Goal: Information Seeking & Learning: Learn about a topic

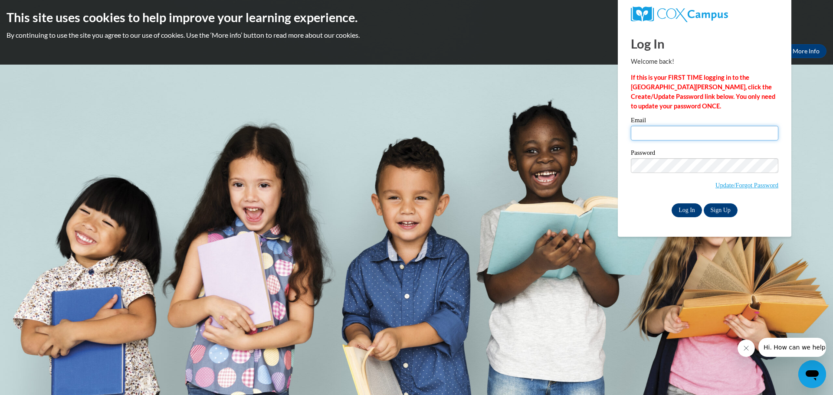
type input "[EMAIL_ADDRESS][DOMAIN_NAME]"
click at [682, 211] on input "Log In" at bounding box center [686, 210] width 30 height 14
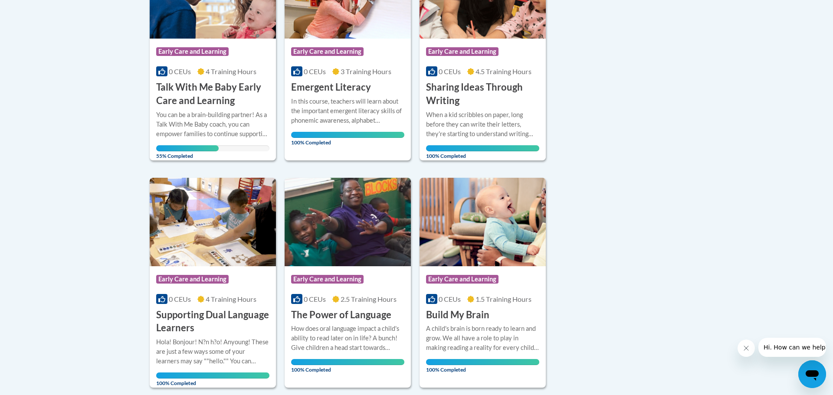
scroll to position [225, 0]
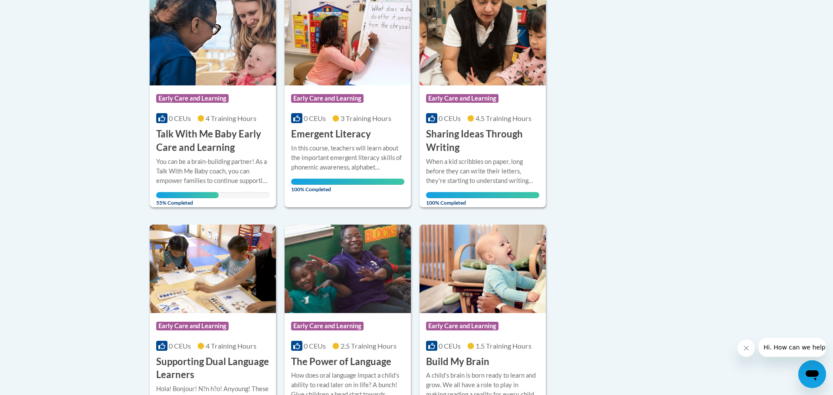
click at [194, 96] on span "Early Care and Learning" at bounding box center [192, 98] width 72 height 9
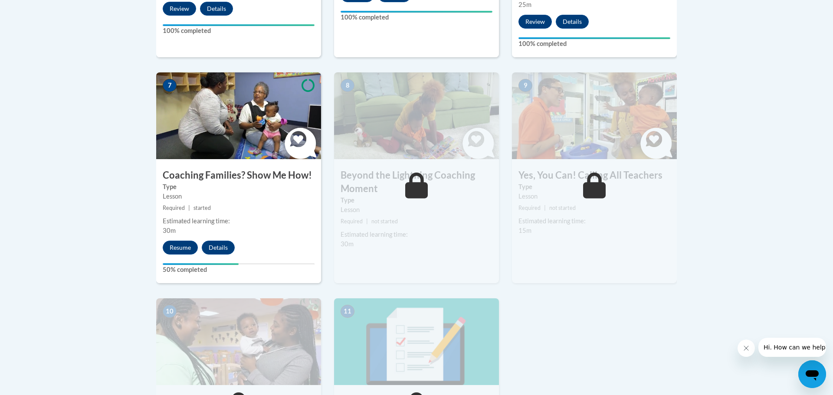
scroll to position [729, 0]
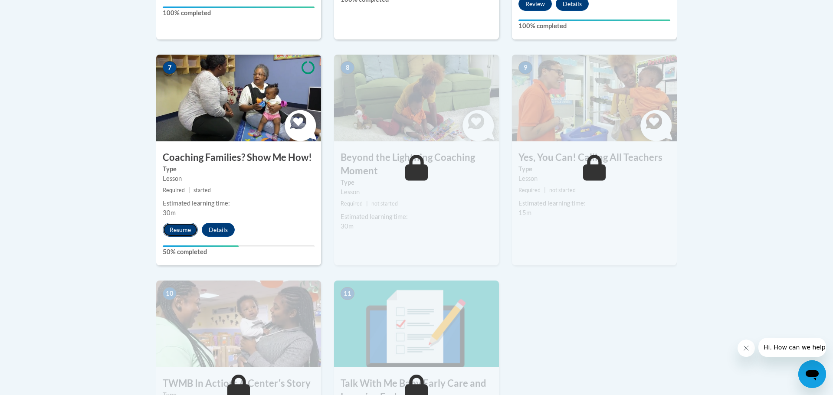
click at [177, 223] on button "Resume" at bounding box center [180, 230] width 35 height 14
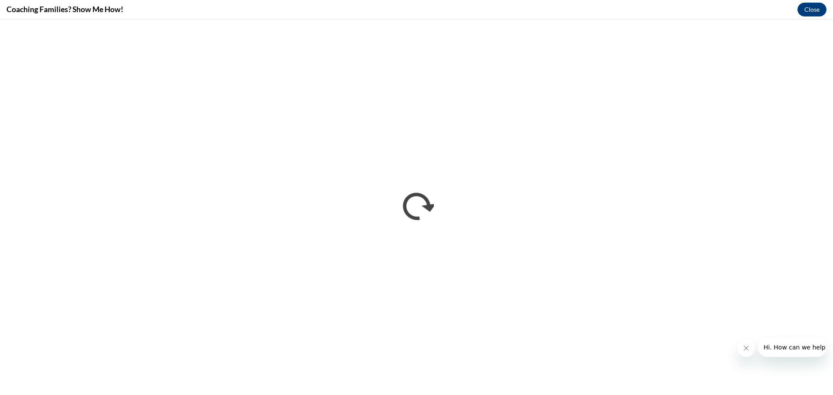
scroll to position [0, 0]
